Goal: Task Accomplishment & Management: Manage account settings

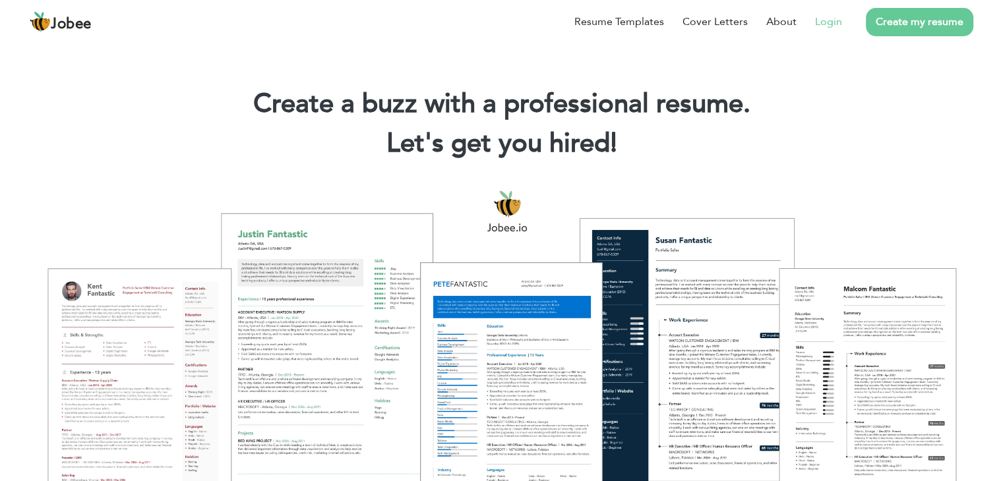
click at [837, 29] on link "Login" at bounding box center [828, 22] width 27 height 16
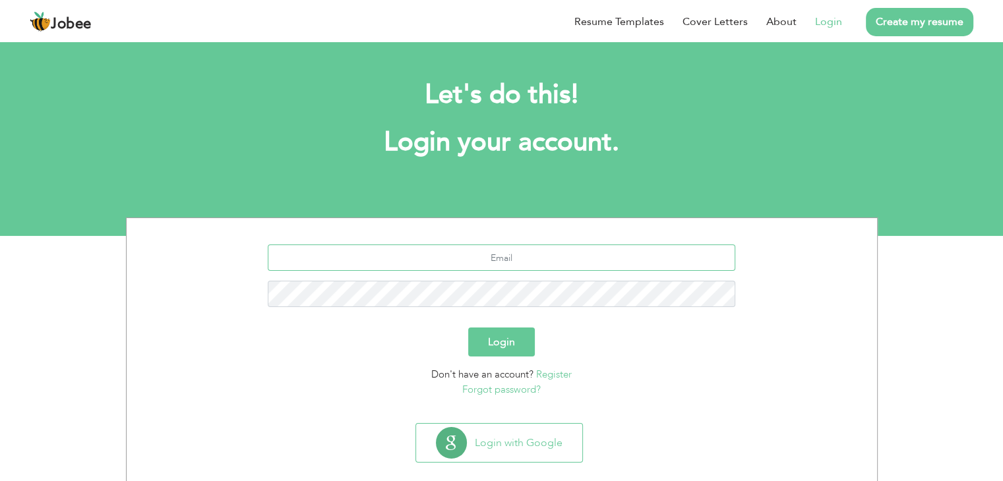
click at [530, 259] on input "text" at bounding box center [502, 258] width 468 height 26
type input "faheemijazwaz@gmail.com"
click at [468, 328] on button "Login" at bounding box center [501, 342] width 67 height 29
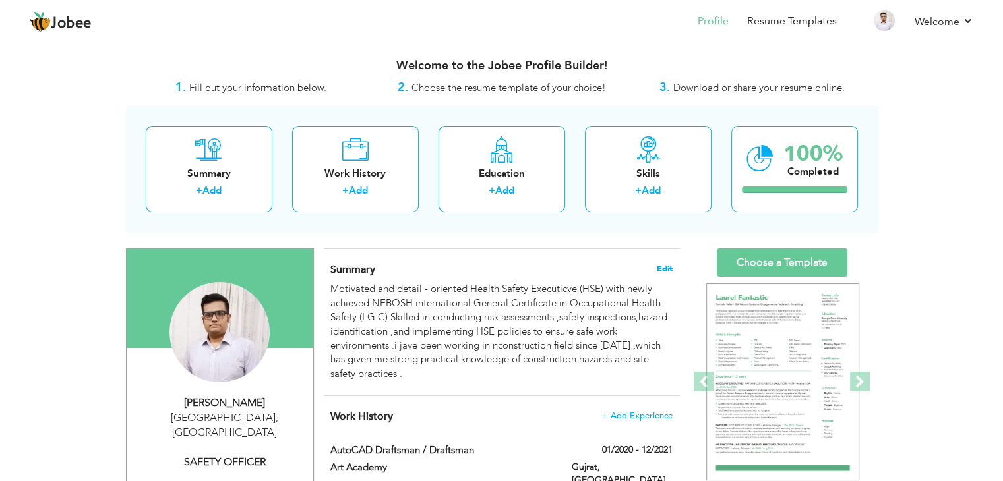
click at [667, 265] on span "Edit" at bounding box center [665, 268] width 16 height 9
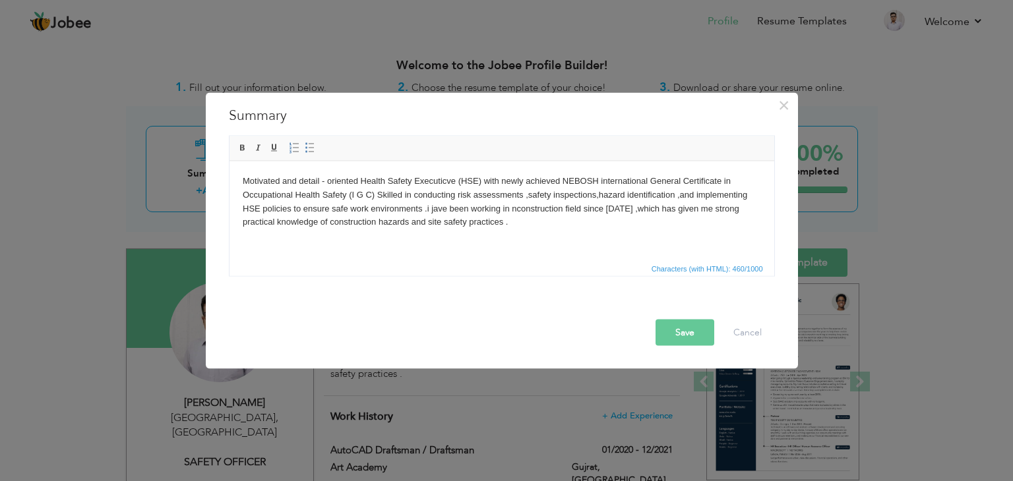
click at [434, 212] on body "Motivated and detail - oriented Health Safety Executicve (HSE) with newly achie…" at bounding box center [501, 201] width 518 height 55
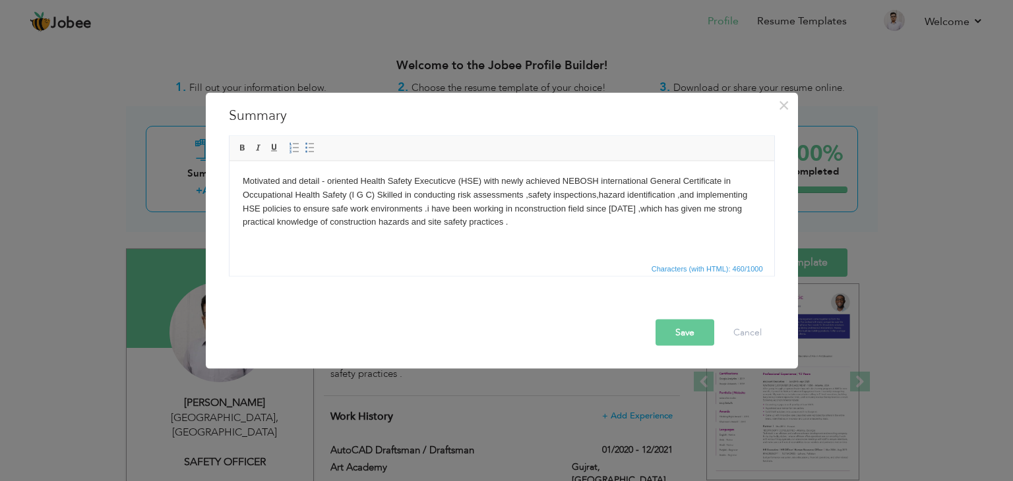
click at [518, 208] on body "Motivated and detail - oriented Health Safety Executicve (HSE) with newly achie…" at bounding box center [501, 201] width 518 height 55
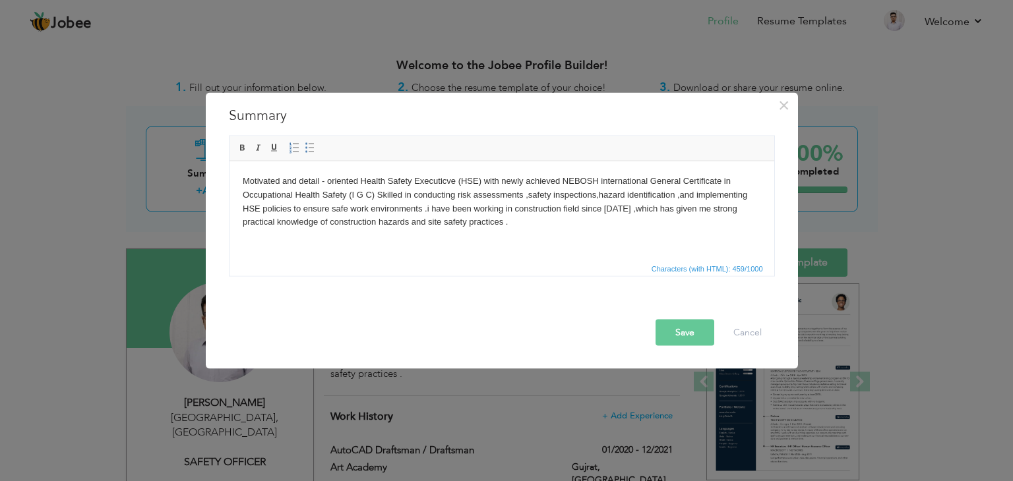
click at [685, 328] on button "Save" at bounding box center [685, 333] width 59 height 26
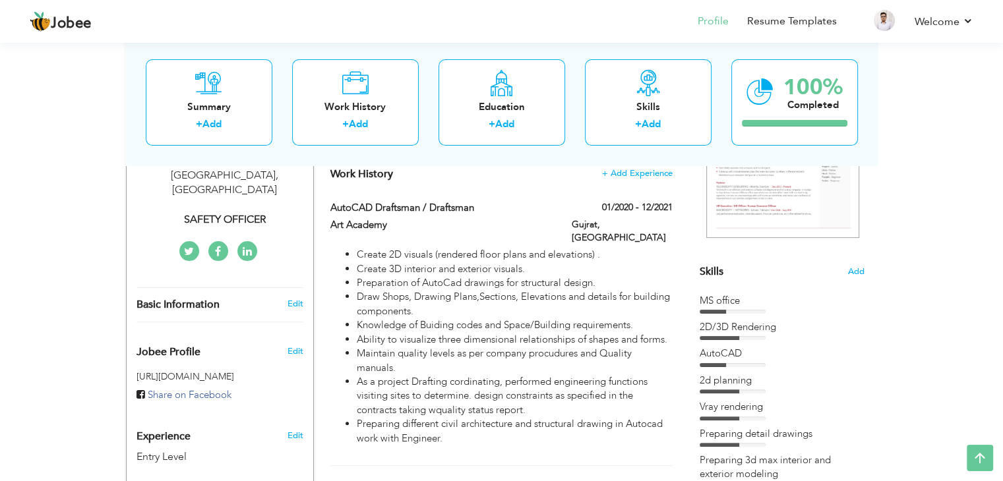
scroll to position [100, 0]
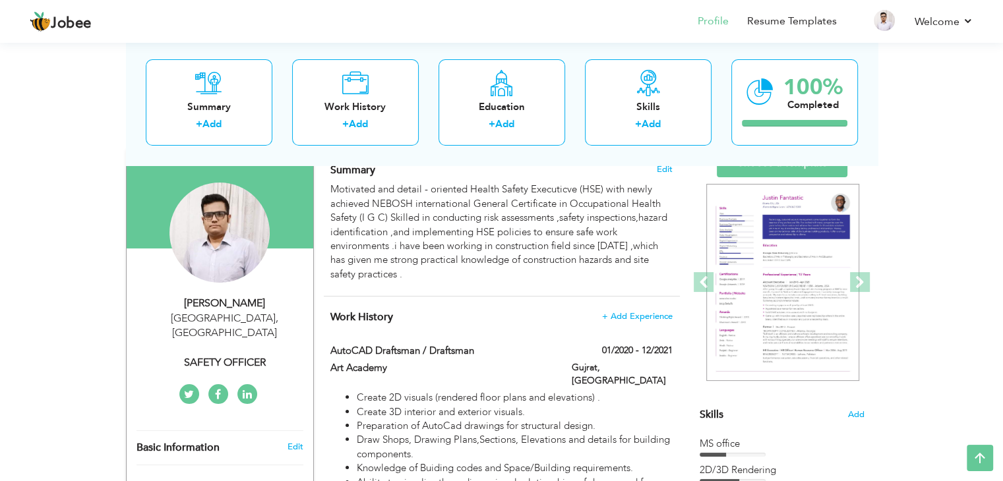
click at [706, 418] on span "Skills" at bounding box center [712, 415] width 24 height 15
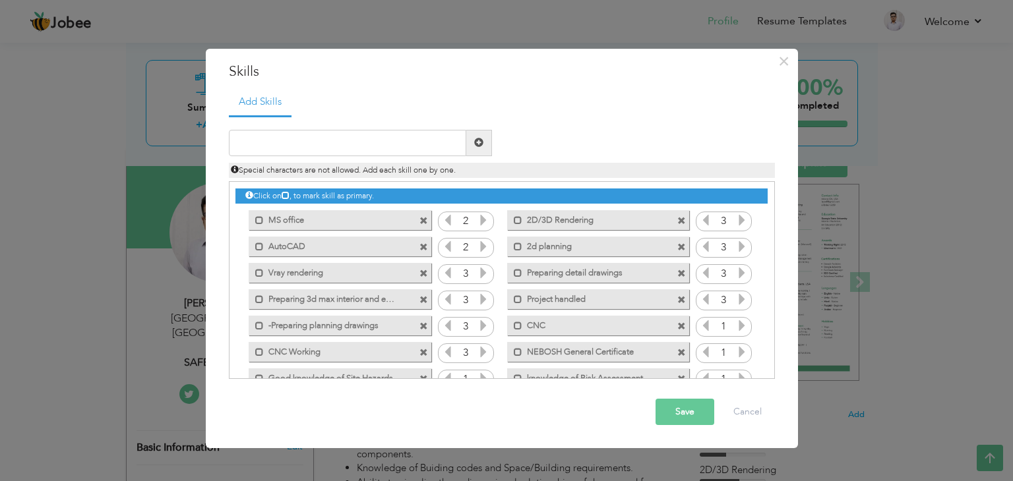
click at [280, 330] on label "-Preparing planning drawings" at bounding box center [330, 324] width 133 height 16
click at [425, 146] on input "text" at bounding box center [347, 143] width 237 height 26
click at [420, 326] on span at bounding box center [423, 327] width 9 height 9
click at [685, 413] on button "Save" at bounding box center [685, 412] width 59 height 26
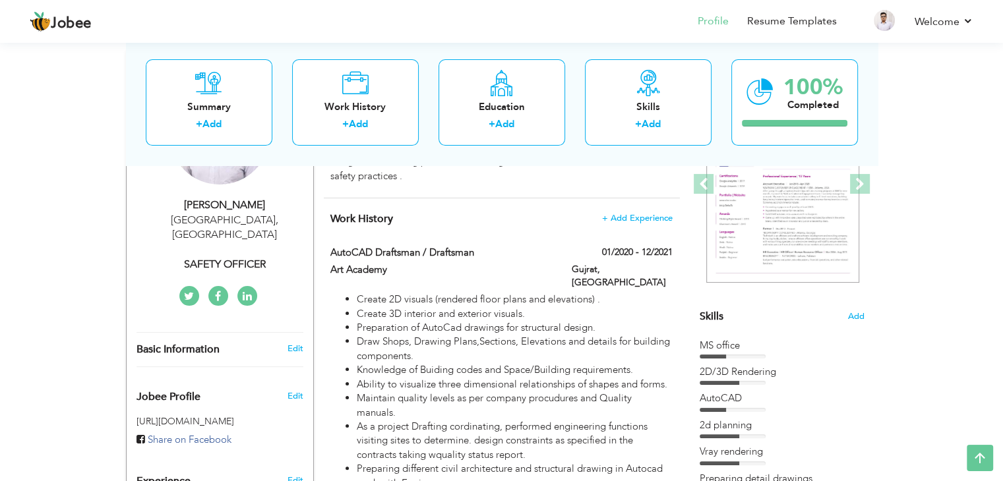
scroll to position [197, 0]
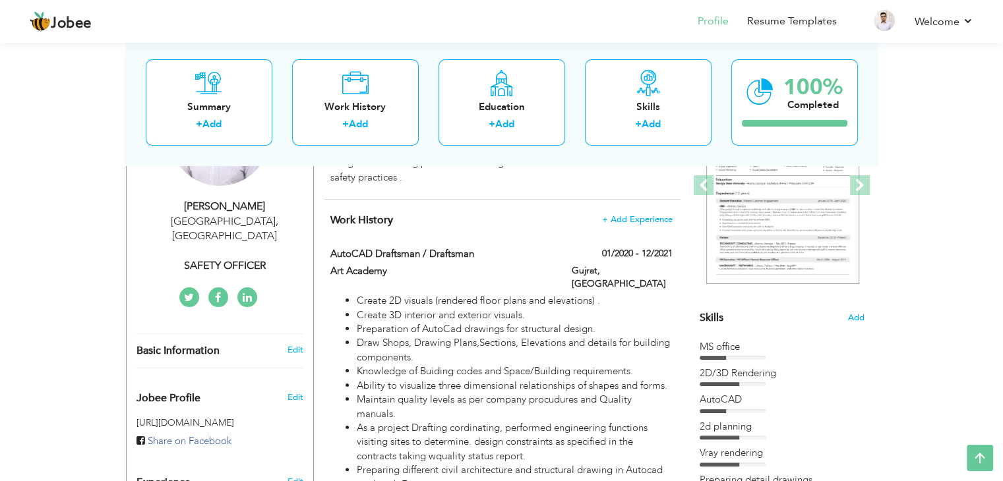
click at [626, 224] on h4 "Work History + Add Experience" at bounding box center [501, 220] width 342 height 13
click at [636, 220] on span "+ Add Experience" at bounding box center [637, 219] width 71 height 9
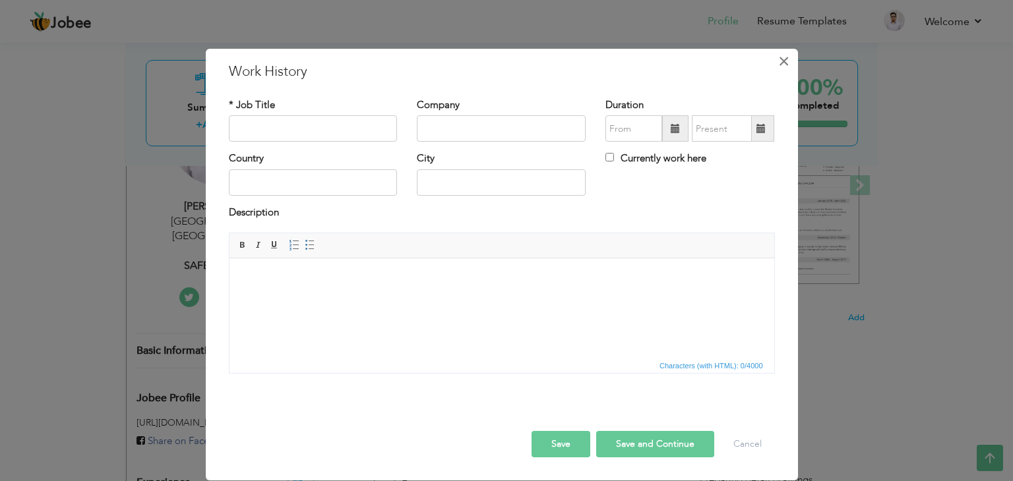
click at [780, 68] on span "×" at bounding box center [783, 61] width 11 height 24
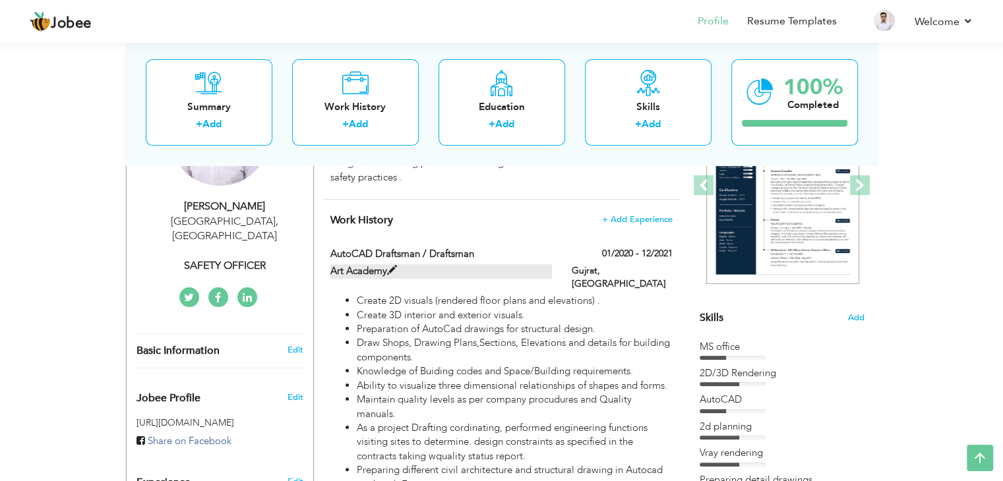
click at [519, 270] on label "Art Academy" at bounding box center [441, 271] width 222 height 14
type input "AutoCAD Draftsman / Draftsman"
type input "Art Academy"
type input "01/2020"
type input "12/2021"
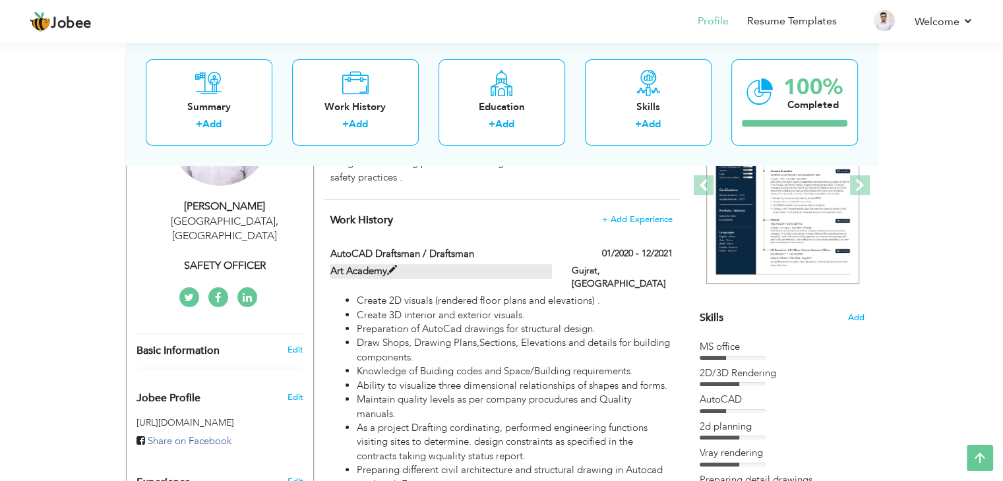
type input "[GEOGRAPHIC_DATA]"
type input "Gujrat"
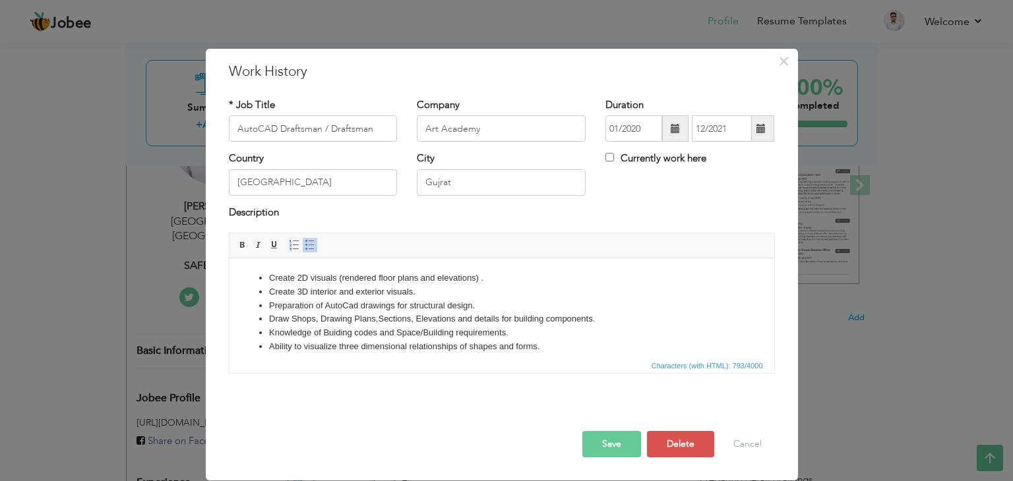
click at [288, 321] on li "Draw Shops, Drawing Plans,Sections, Elevations and details for building compone…" at bounding box center [501, 320] width 466 height 14
click at [627, 441] on button "Save" at bounding box center [611, 444] width 59 height 26
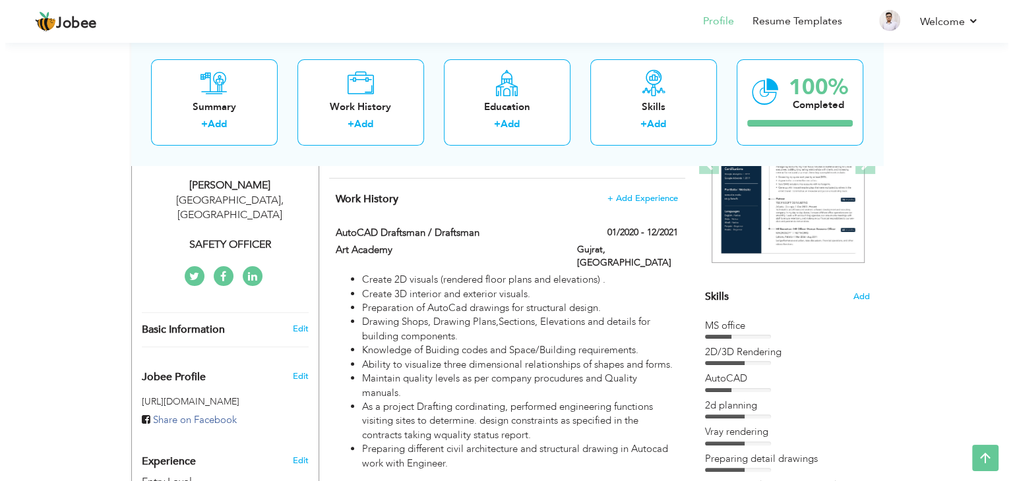
scroll to position [225, 0]
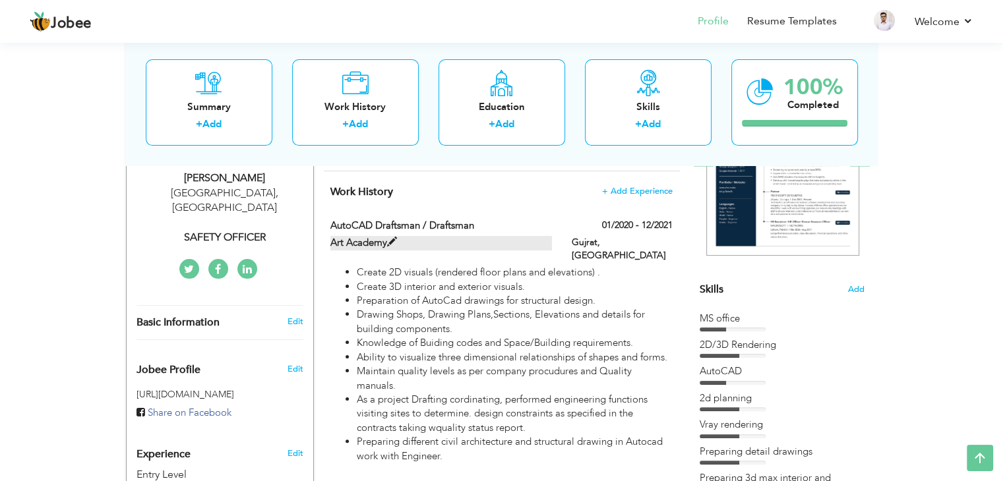
click at [388, 246] on span at bounding box center [392, 242] width 10 height 10
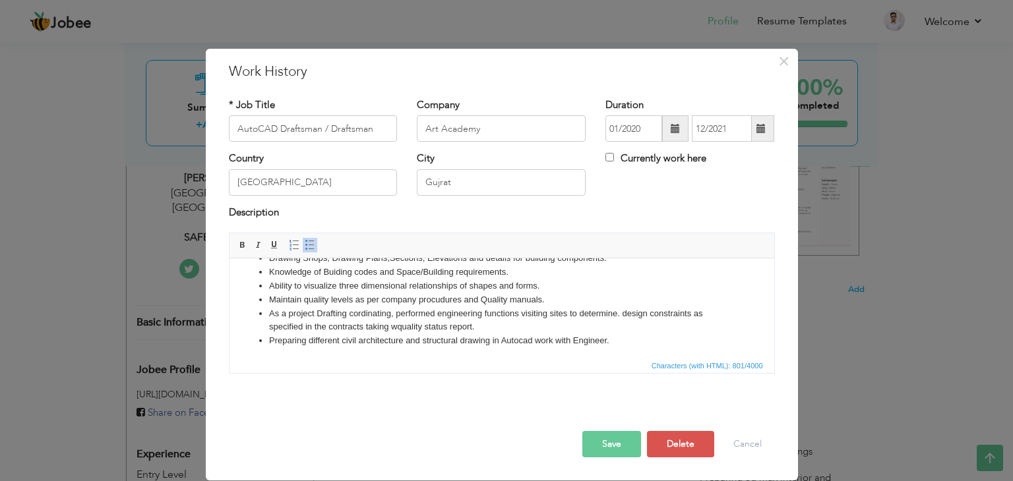
scroll to position [64, 0]
click at [390, 309] on li "As a project Drafting cordinating, performed engineering functions visiting sit…" at bounding box center [501, 318] width 466 height 28
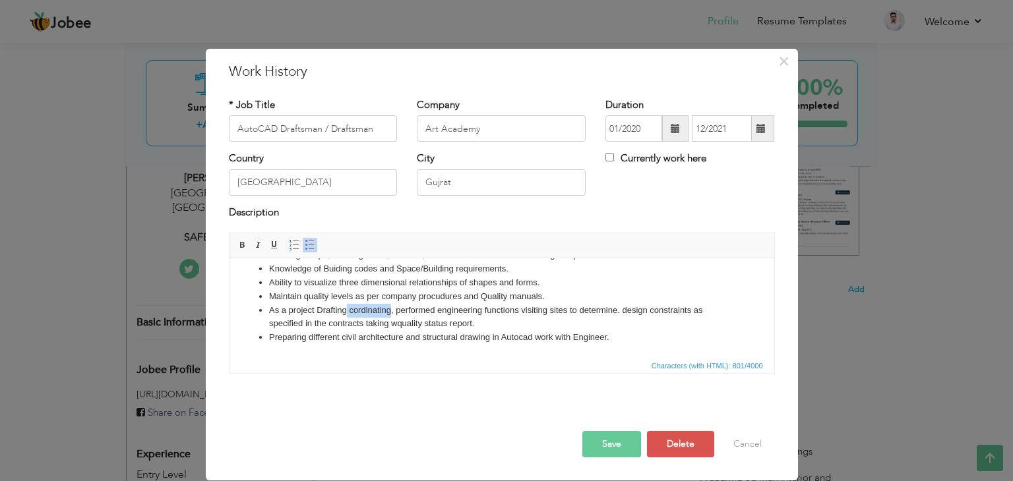
drag, startPoint x: 390, startPoint y: 312, endPoint x: 346, endPoint y: 311, distance: 44.2
click at [346, 311] on li "As a project Drafting cordinating, performed engineering functions visiting sit…" at bounding box center [501, 318] width 466 height 28
copy li "cordinating"
click at [388, 309] on li "As a project Drafting cordinating, performed engineering functions visiting sit…" at bounding box center [501, 318] width 466 height 28
click at [616, 310] on li "As a project Drafting cordinator , performed engineering functions visiting sit…" at bounding box center [501, 318] width 466 height 28
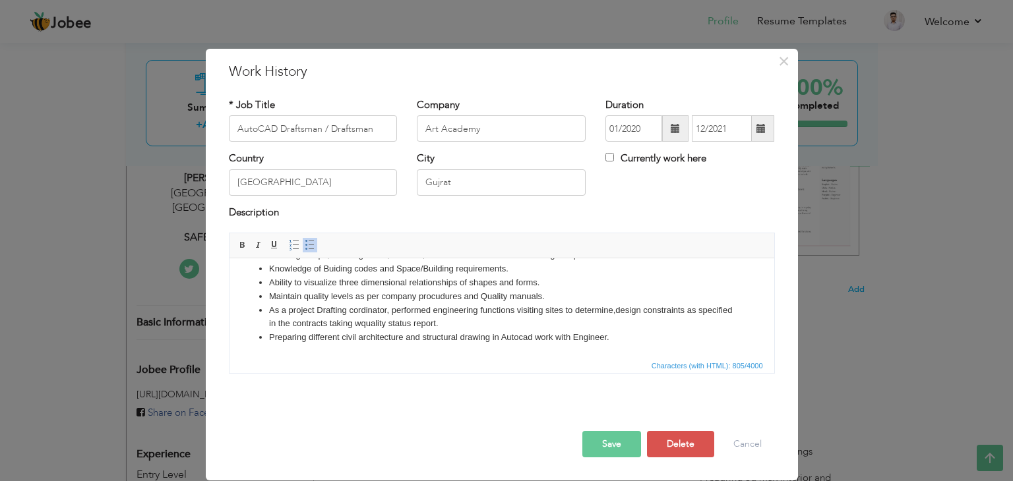
click at [609, 449] on button "Save" at bounding box center [611, 444] width 59 height 26
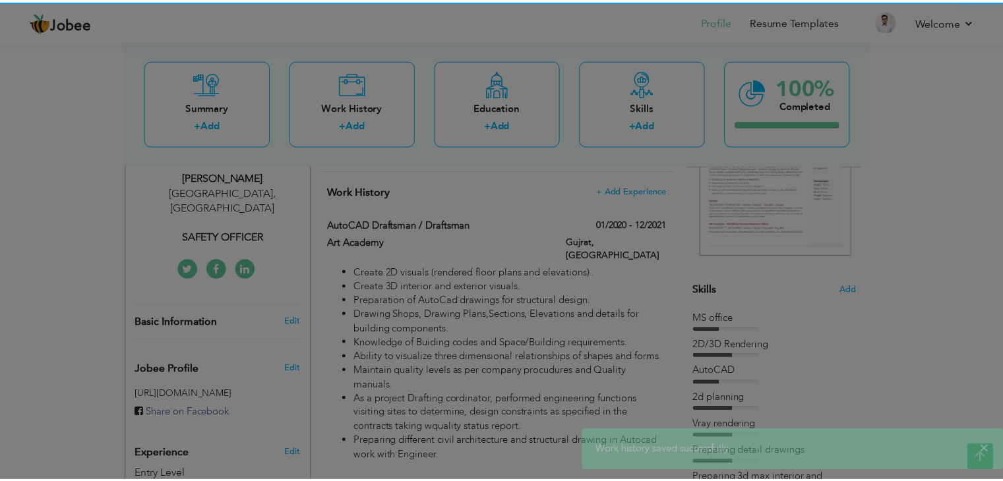
scroll to position [0, 0]
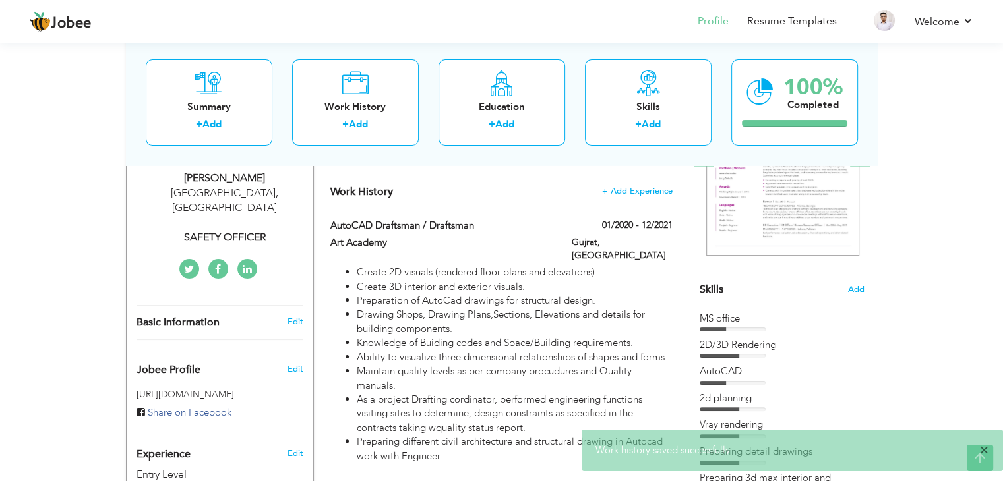
click at [987, 453] on span "×" at bounding box center [984, 450] width 10 height 13
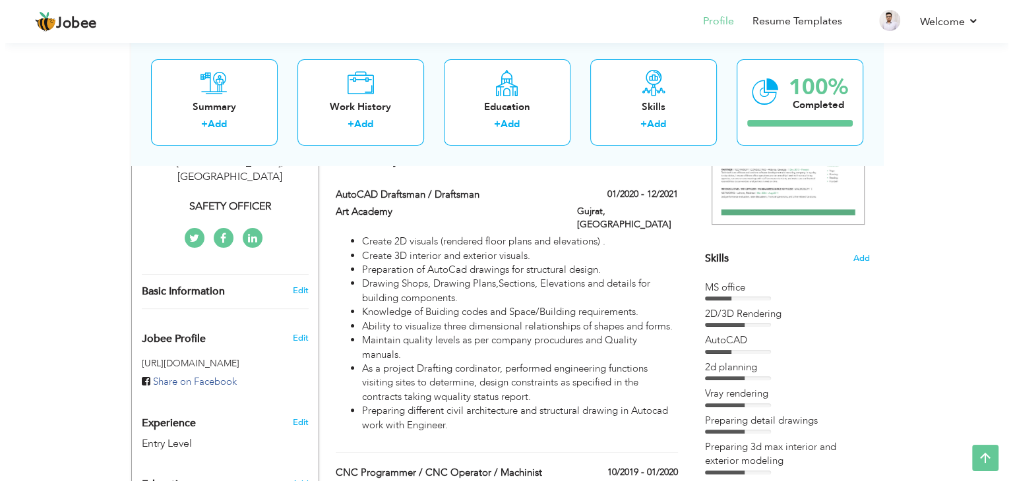
scroll to position [235, 0]
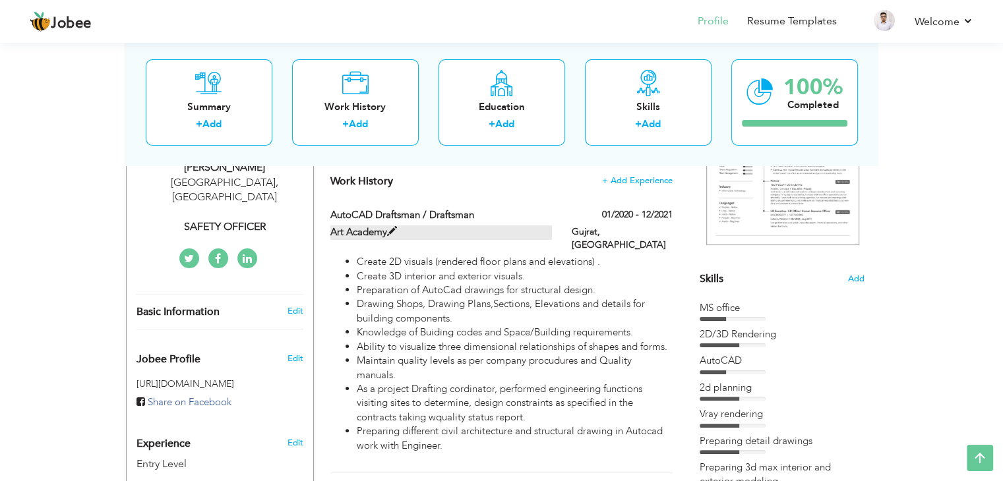
click at [388, 236] on span at bounding box center [392, 232] width 10 height 10
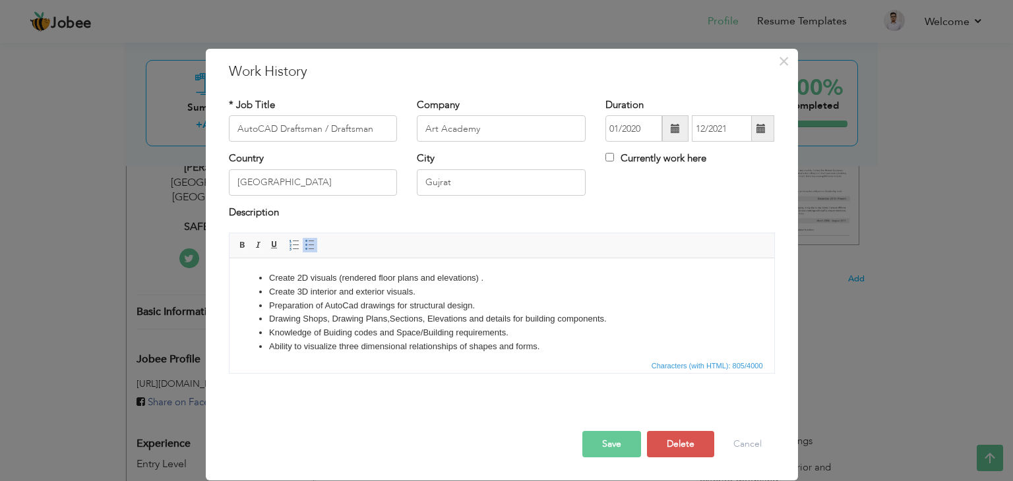
scroll to position [64, 0]
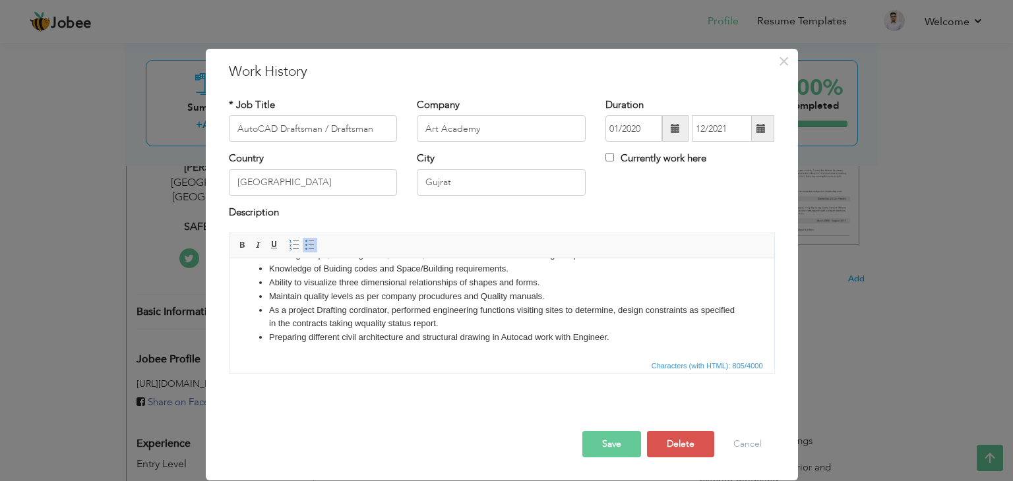
click at [394, 323] on li "As a project Drafting cordinator, performed engineering functions visiting site…" at bounding box center [501, 318] width 466 height 28
click at [611, 443] on button "Save" at bounding box center [611, 444] width 59 height 26
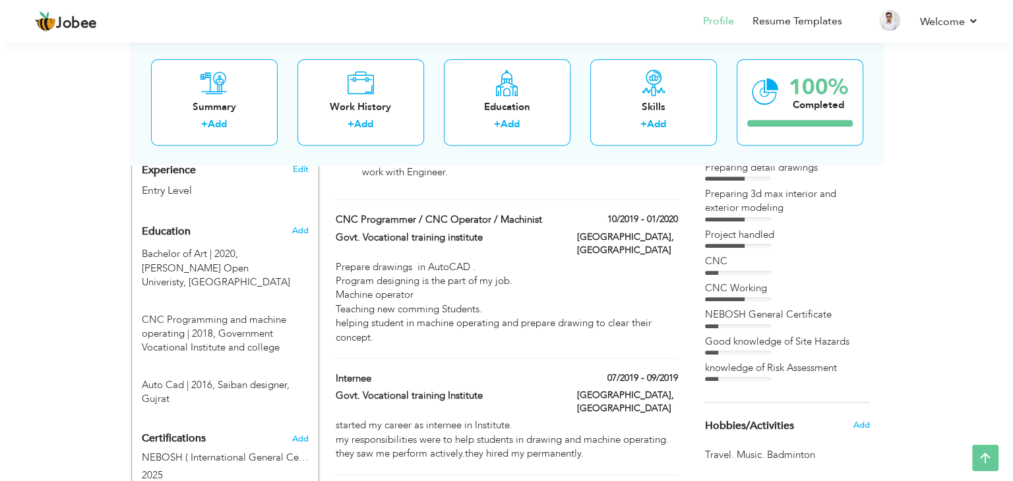
scroll to position [506, 0]
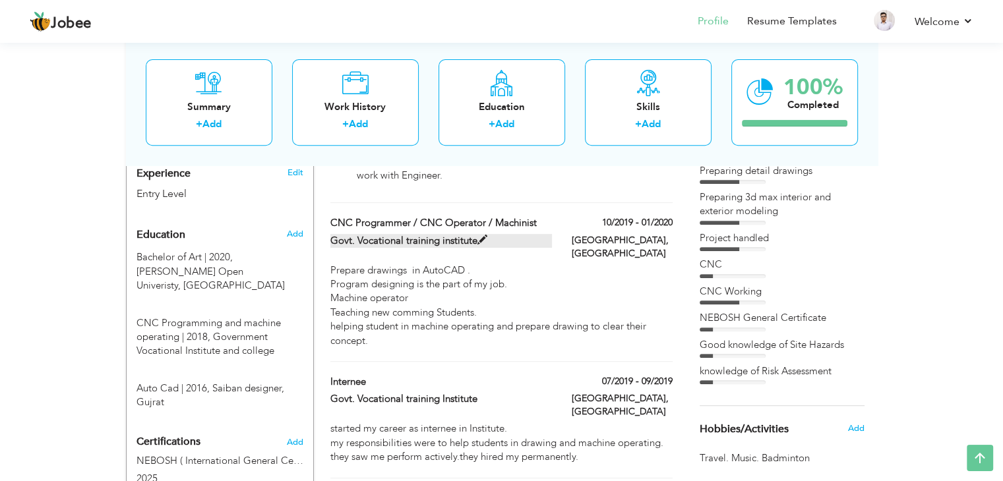
click at [480, 235] on span at bounding box center [483, 240] width 10 height 10
type input "CNC Programmer / CNC Operator / Machinist"
type input "Govt. Vocational training institute"
type input "10/2019"
type input "01/2020"
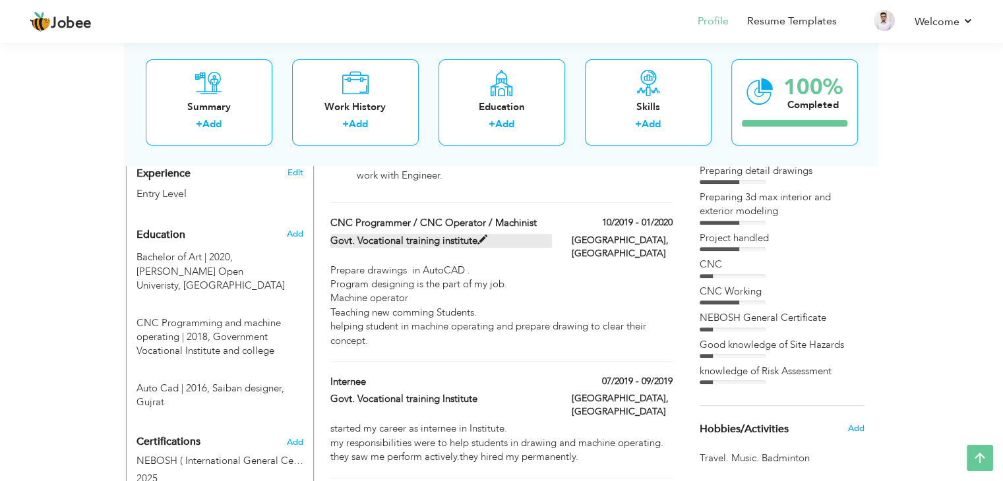
type input "[GEOGRAPHIC_DATA]"
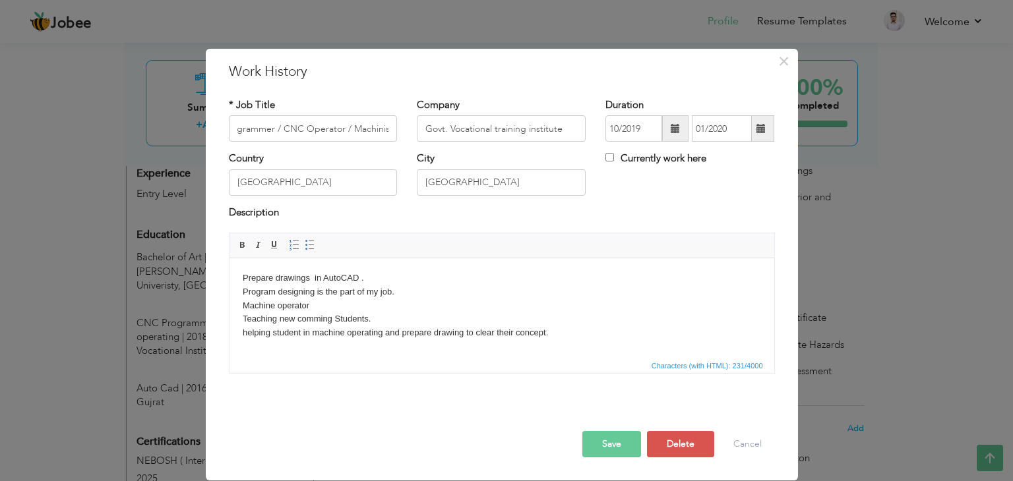
scroll to position [0, 0]
click at [247, 333] on body "Prepare drawings in AutoCAD . Program designing is the part of my job. Machine …" at bounding box center [501, 306] width 518 height 69
click at [623, 449] on button "Save" at bounding box center [611, 444] width 59 height 26
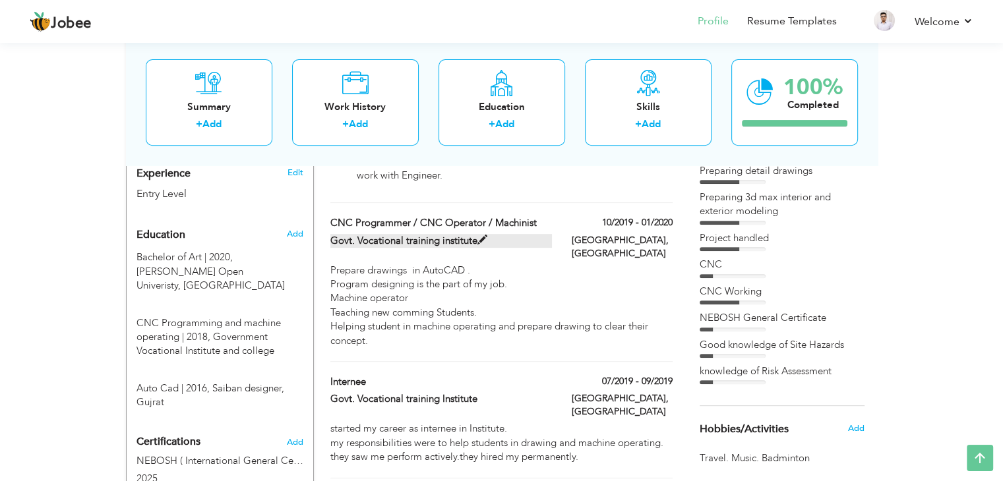
click at [478, 234] on label "Govt. Vocational training institute" at bounding box center [441, 241] width 222 height 14
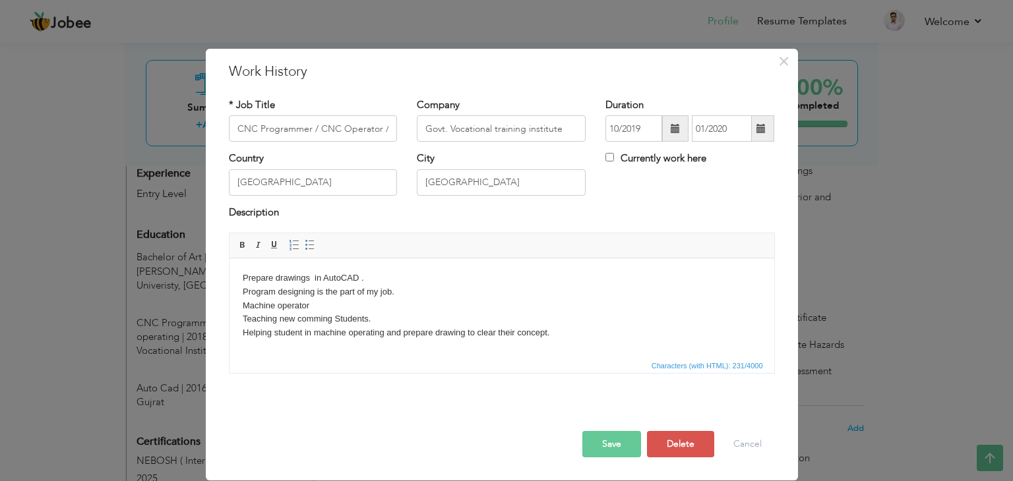
click at [310, 306] on body "Prepare drawings in AutoCAD . Program designing is the part of my job. Machine …" at bounding box center [501, 306] width 518 height 69
click at [610, 439] on button "Save" at bounding box center [611, 444] width 59 height 26
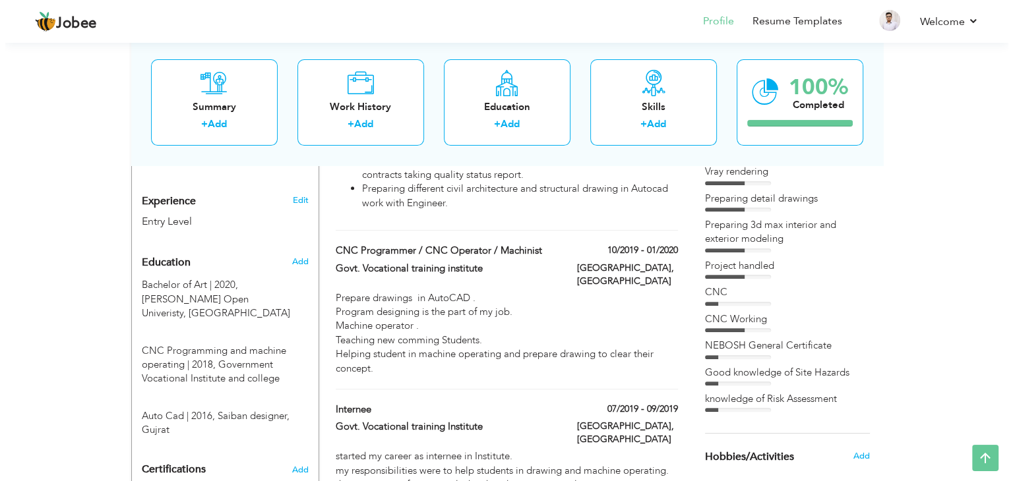
scroll to position [481, 0]
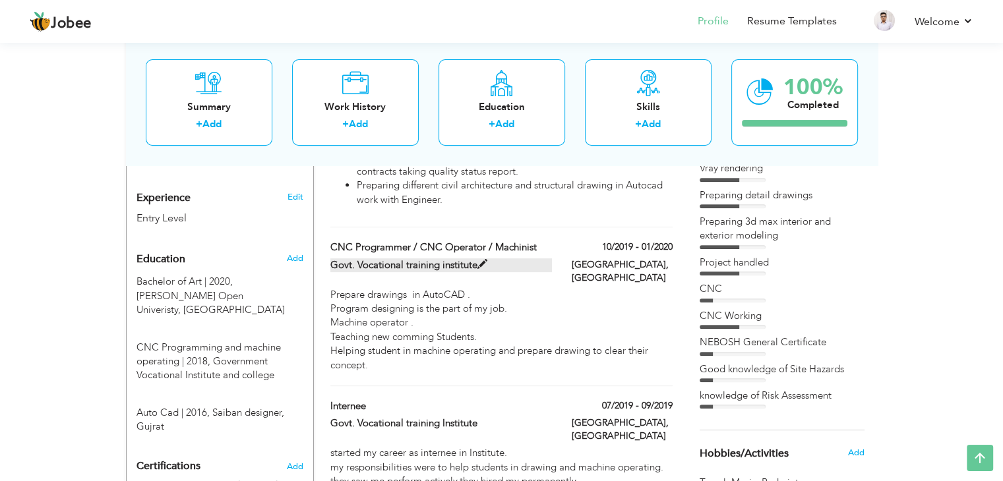
click at [478, 260] on span at bounding box center [483, 265] width 10 height 10
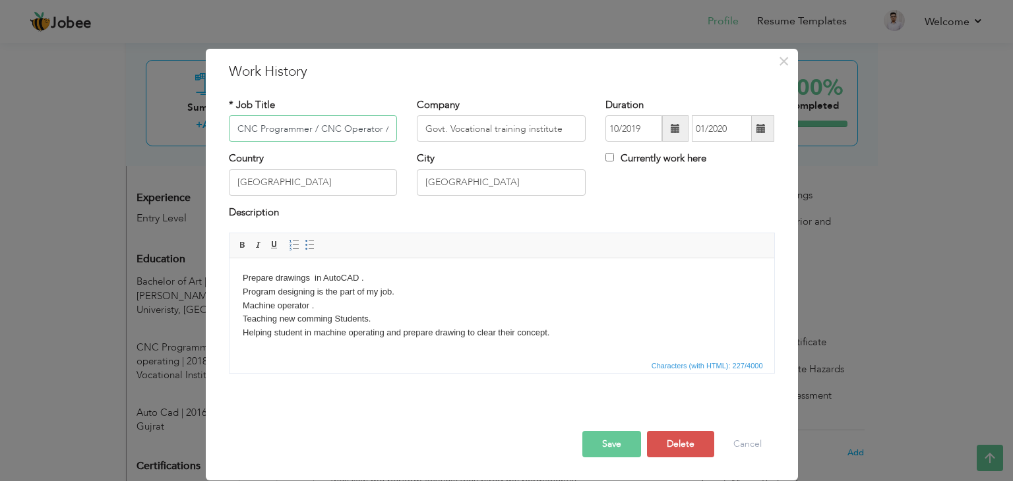
scroll to position [0, 38]
